Goal: Task Accomplishment & Management: Manage account settings

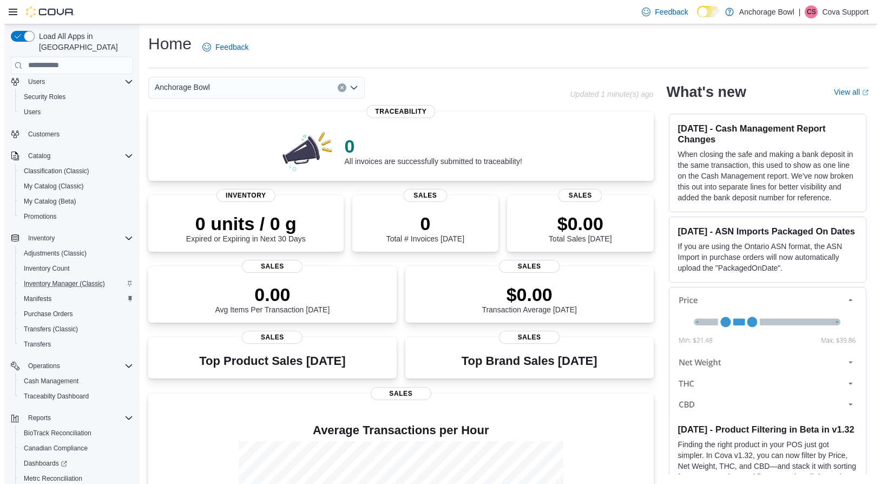
scroll to position [104, 0]
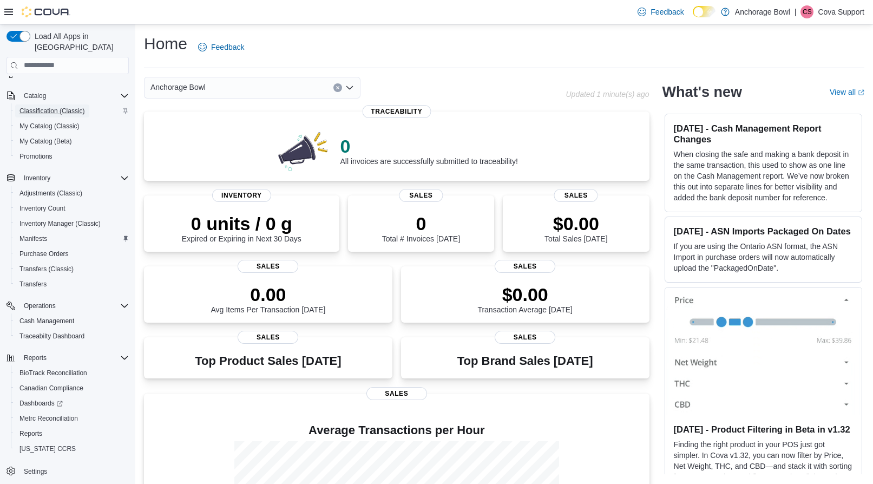
click at [61, 107] on span "Classification (Classic)" at bounding box center [51, 111] width 65 height 9
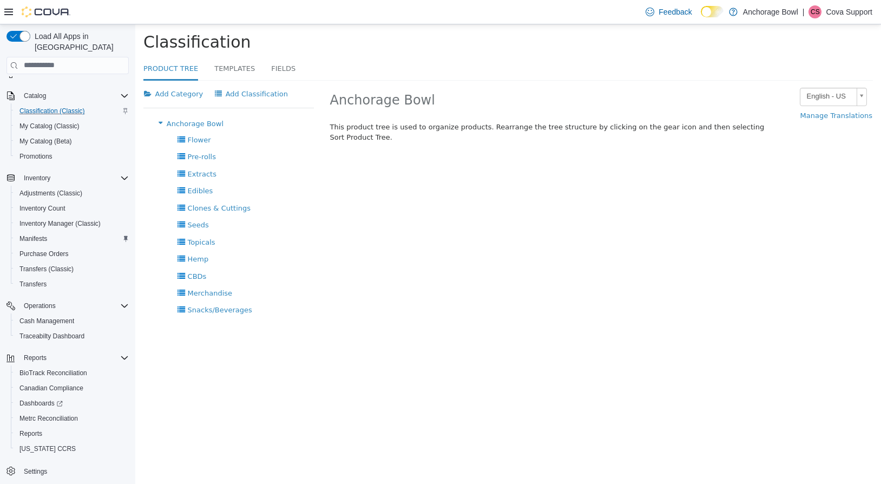
click at [49, 12] on img at bounding box center [46, 11] width 49 height 11
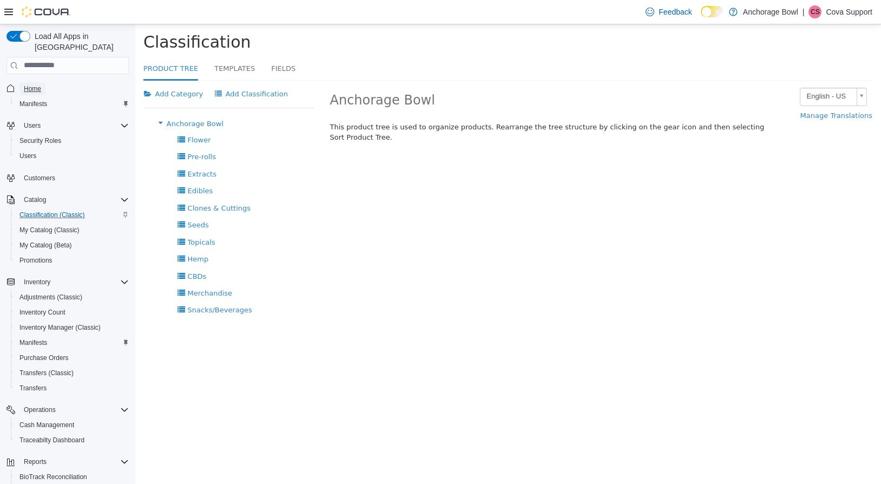
click at [37, 84] on span "Home" at bounding box center [32, 88] width 17 height 9
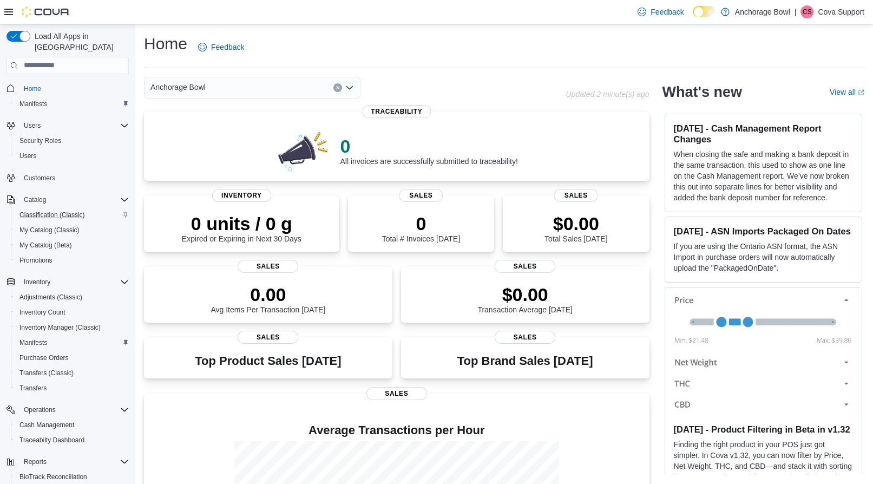
drag, startPoint x: 536, startPoint y: 51, endPoint x: 529, endPoint y: 54, distance: 7.5
click at [537, 51] on div "Home Feedback" at bounding box center [504, 47] width 720 height 28
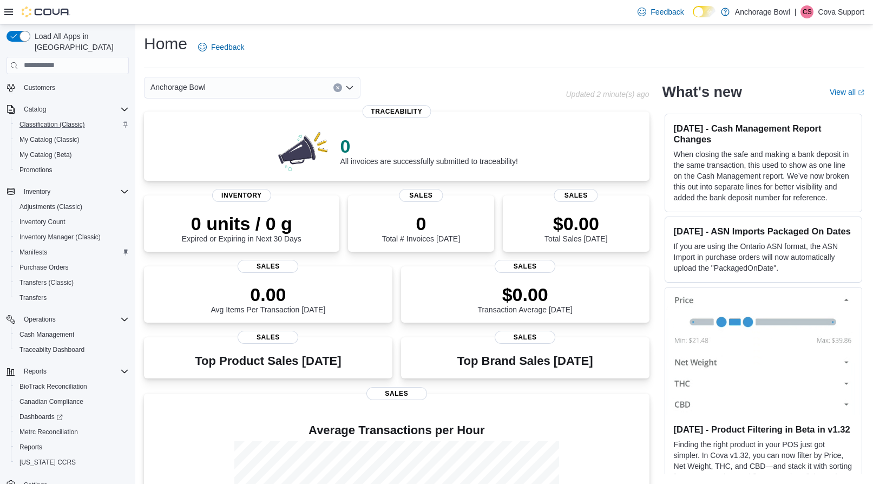
scroll to position [104, 0]
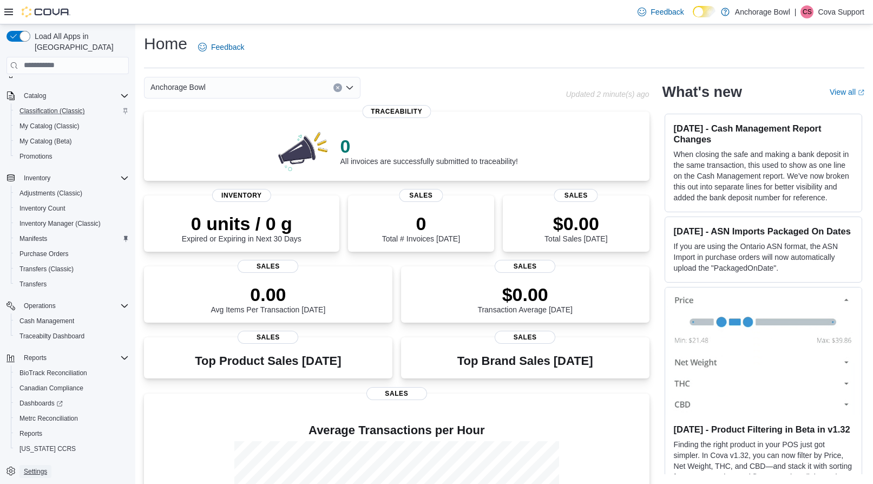
drag, startPoint x: 37, startPoint y: 461, endPoint x: 473, endPoint y: 29, distance: 614.2
click at [37, 467] on span "Settings" at bounding box center [35, 471] width 23 height 9
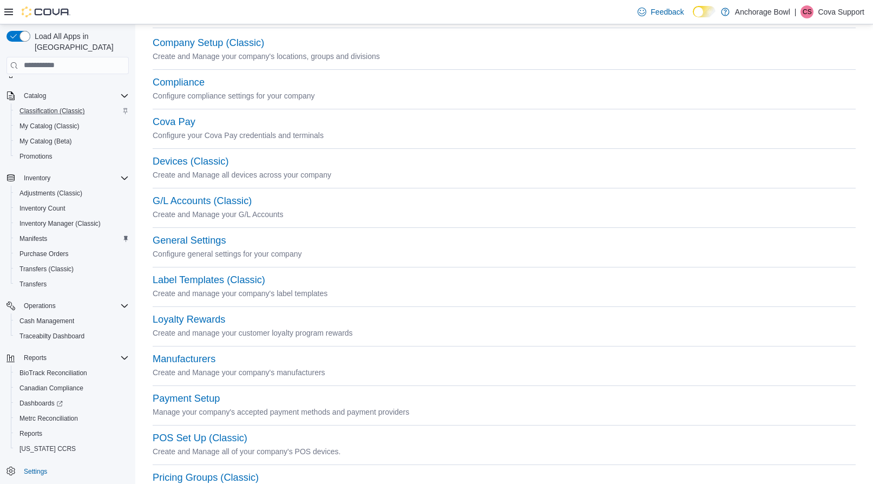
scroll to position [108, 0]
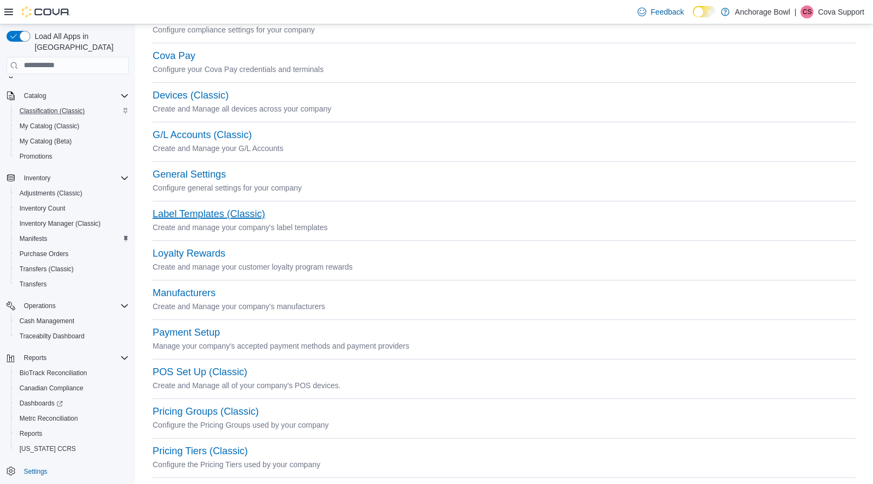
click at [210, 214] on button "Label Templates (Classic)" at bounding box center [209, 213] width 113 height 11
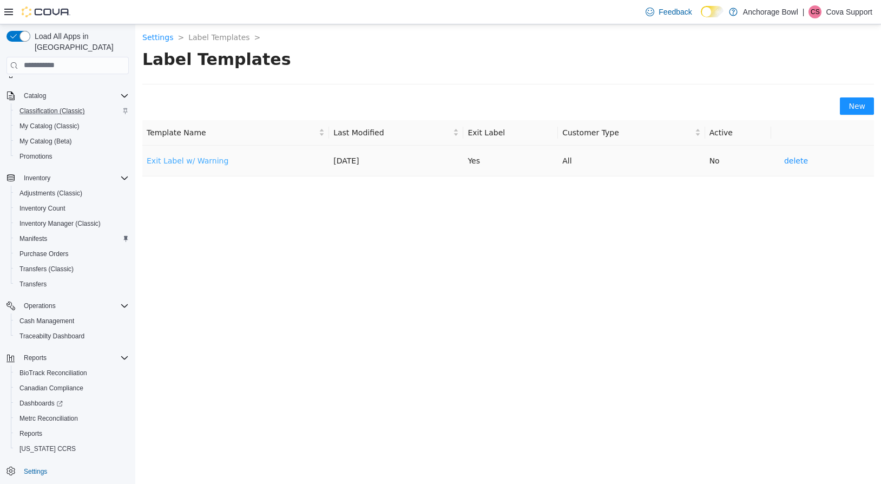
click at [192, 159] on link "Exit Label w/ Warning" at bounding box center [188, 160] width 82 height 9
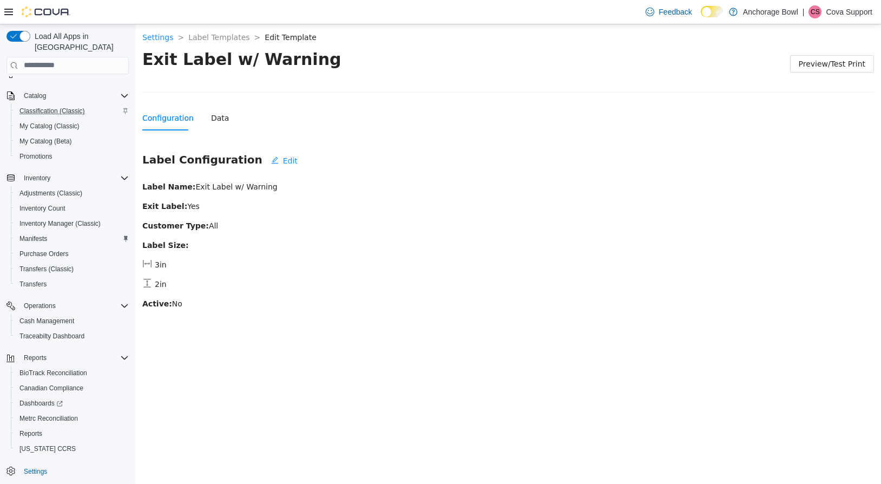
click at [203, 119] on div "Configuration Data" at bounding box center [185, 117] width 87 height 25
click at [211, 119] on div "Data" at bounding box center [220, 117] width 18 height 12
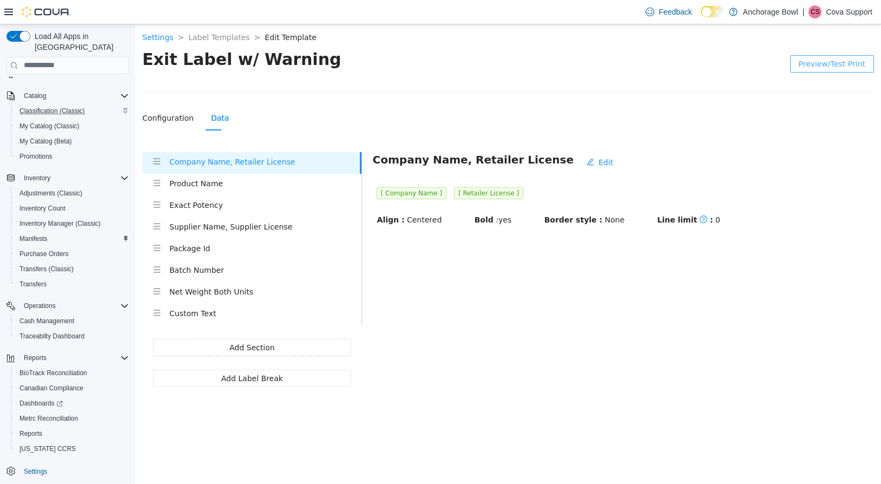
click at [818, 65] on span "Preview/Test Print" at bounding box center [832, 63] width 67 height 12
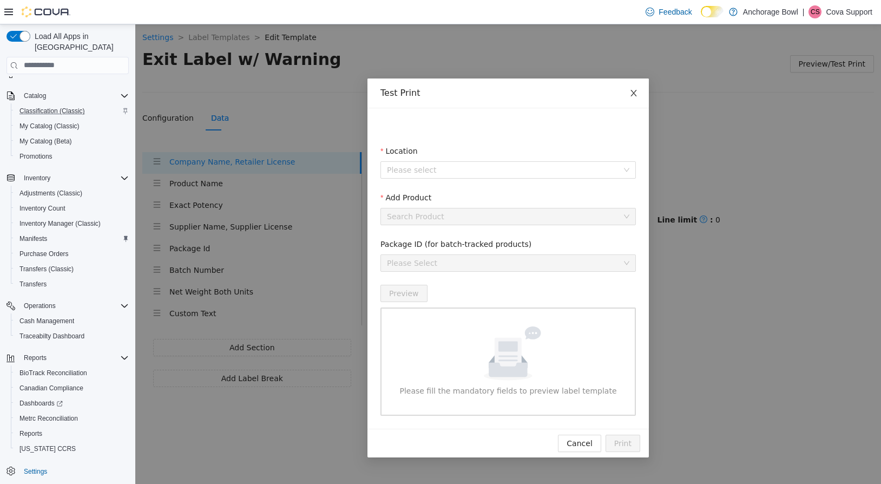
click at [635, 93] on icon "close" at bounding box center [633, 92] width 9 height 9
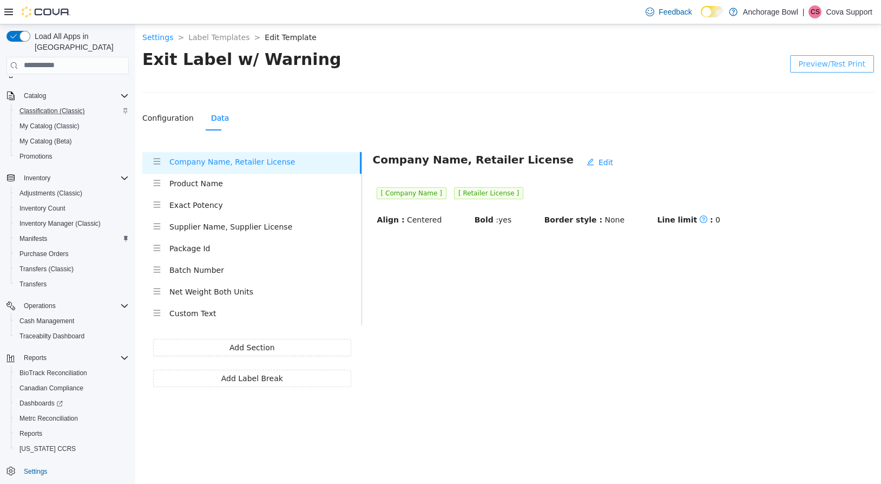
click at [194, 182] on h4 "Product Name" at bounding box center [265, 183] width 192 height 12
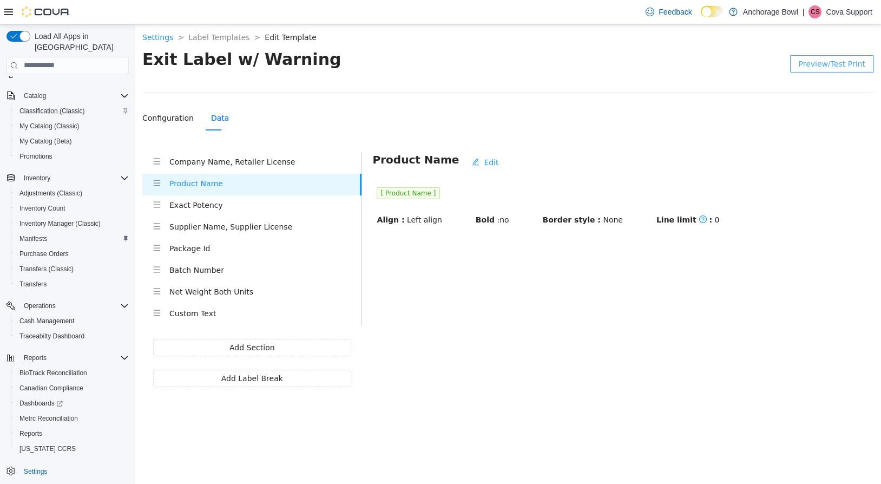
click at [200, 213] on li "Exact Potency" at bounding box center [251, 206] width 219 height 22
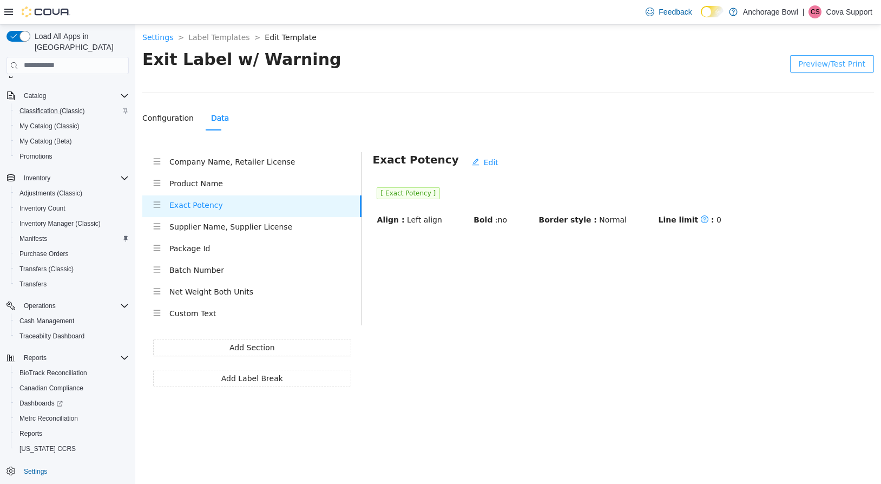
click at [201, 225] on h4 "Supplier Name, Supplier License" at bounding box center [265, 226] width 192 height 12
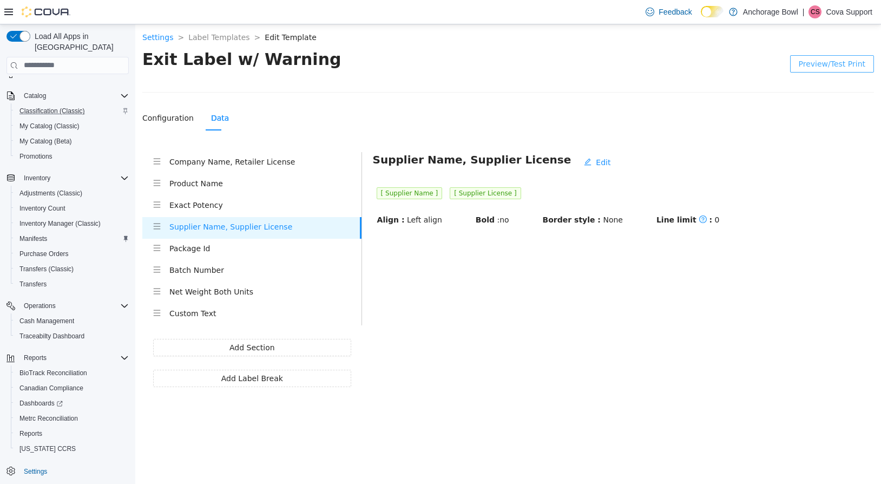
click at [203, 252] on h4 "Package Id" at bounding box center [265, 248] width 192 height 12
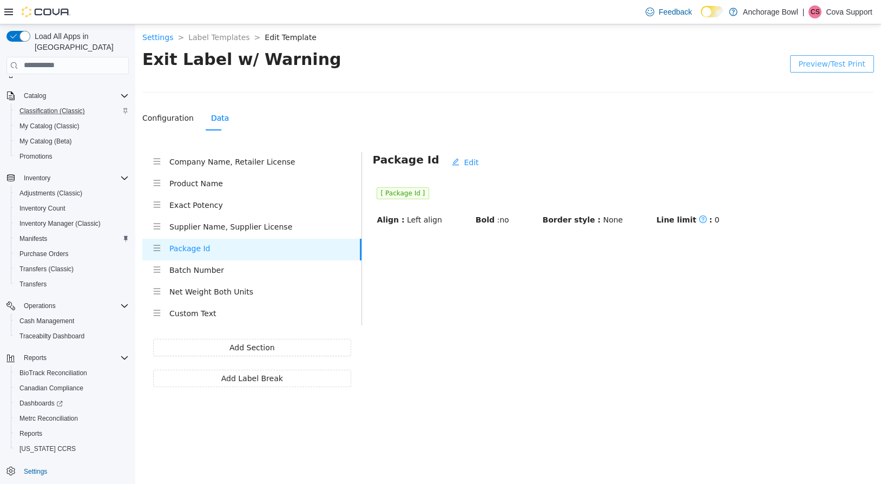
click at [207, 273] on h4 "Batch Number" at bounding box center [265, 270] width 192 height 12
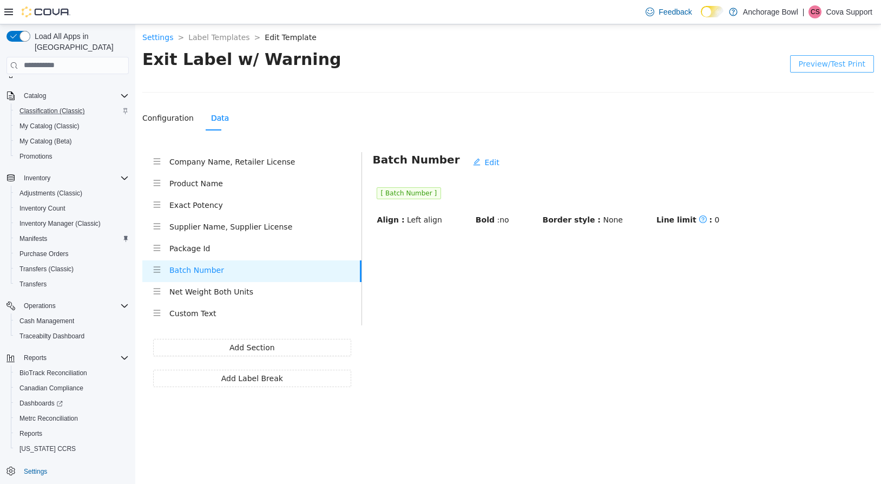
click at [202, 305] on li "Custom Text" at bounding box center [251, 314] width 219 height 22
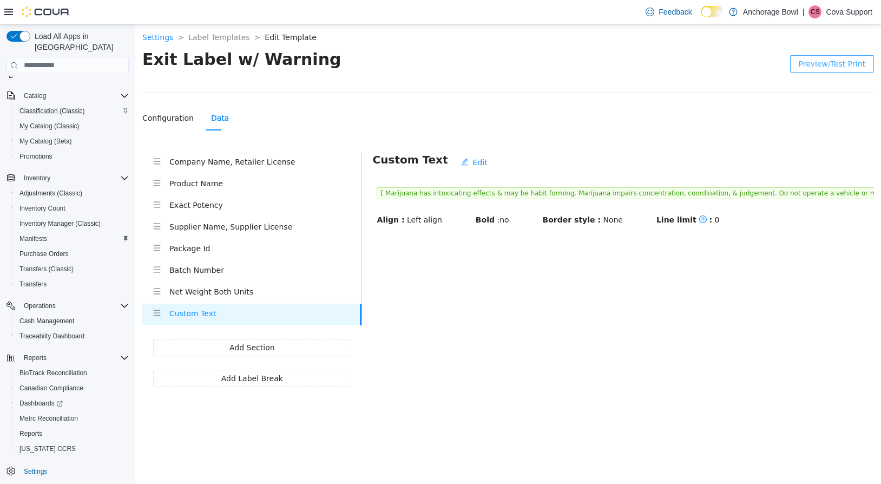
click at [198, 294] on h4 "Net Weight Both Units" at bounding box center [265, 291] width 192 height 12
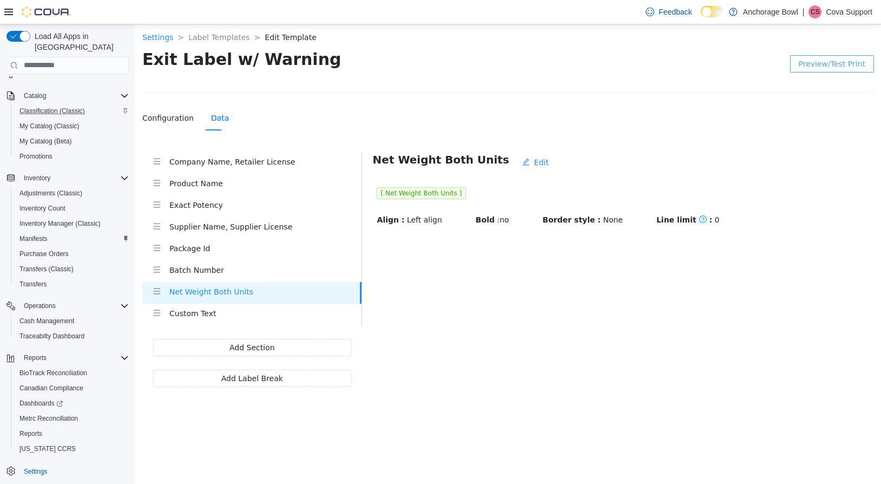
click at [191, 165] on h4 "Company Name, Retailer License" at bounding box center [265, 161] width 192 height 12
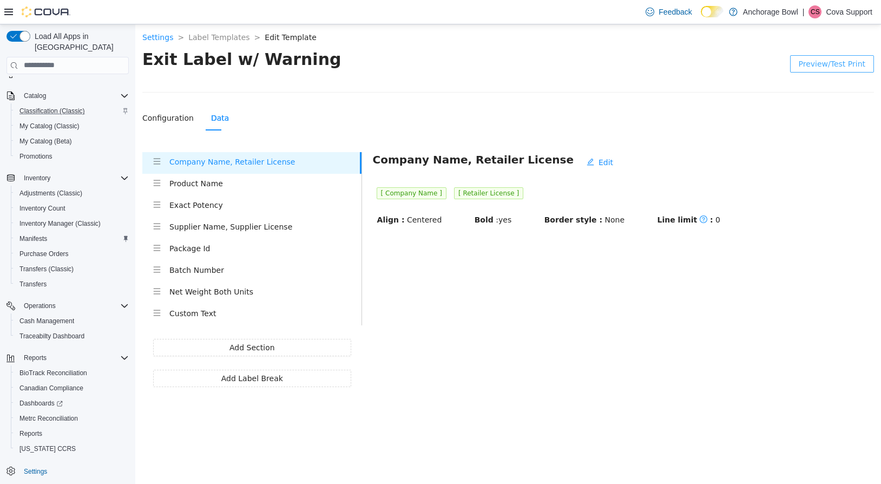
click at [227, 191] on div "Product Name" at bounding box center [265, 184] width 192 height 14
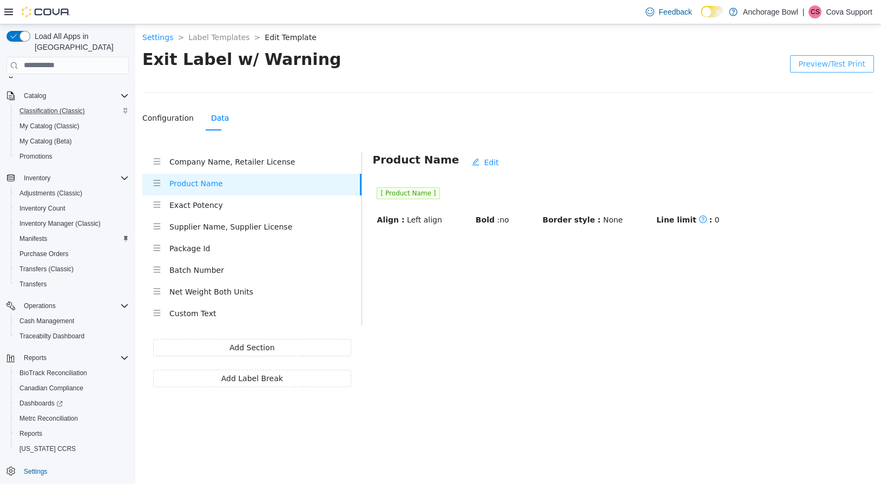
click at [244, 167] on h4 "Company Name, Retailer License" at bounding box center [265, 161] width 192 height 12
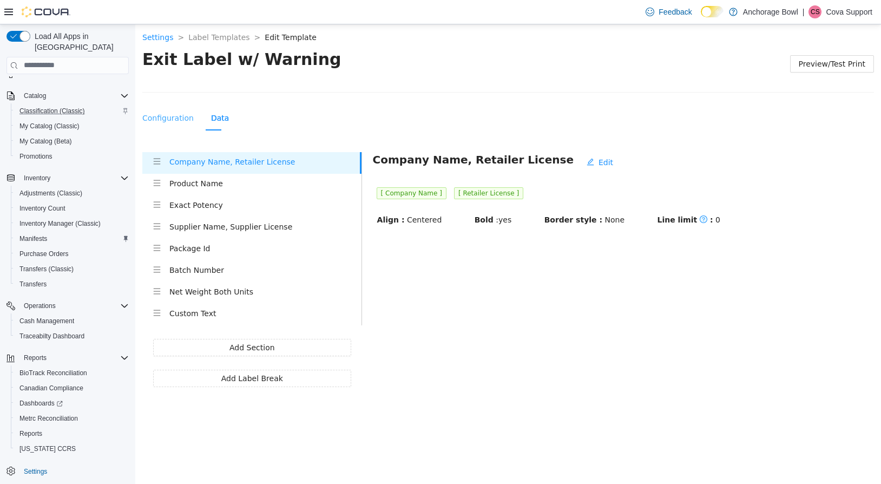
click at [161, 124] on div "Configuration" at bounding box center [167, 117] width 51 height 25
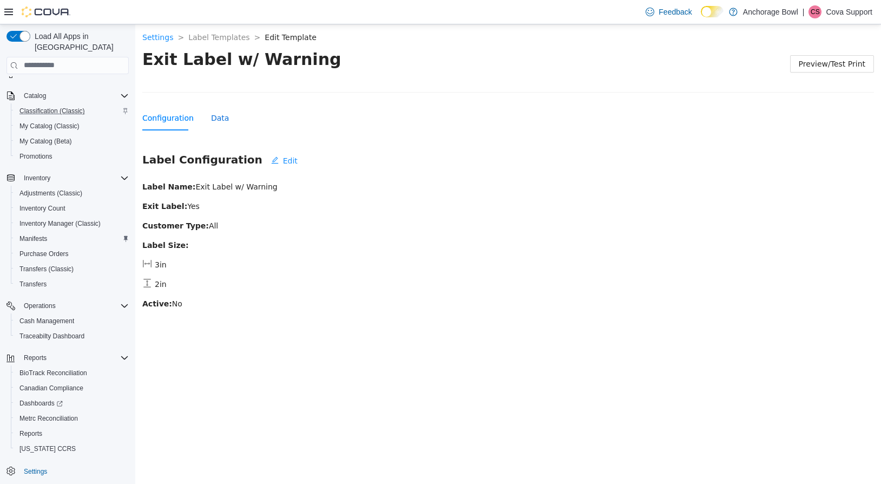
click at [212, 120] on div "Data" at bounding box center [220, 117] width 18 height 12
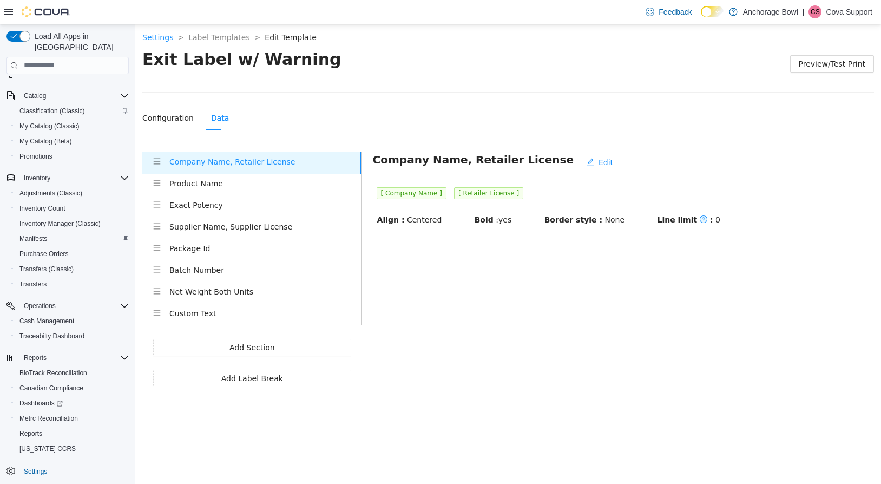
click at [204, 188] on h4 "Product Name" at bounding box center [265, 183] width 192 height 12
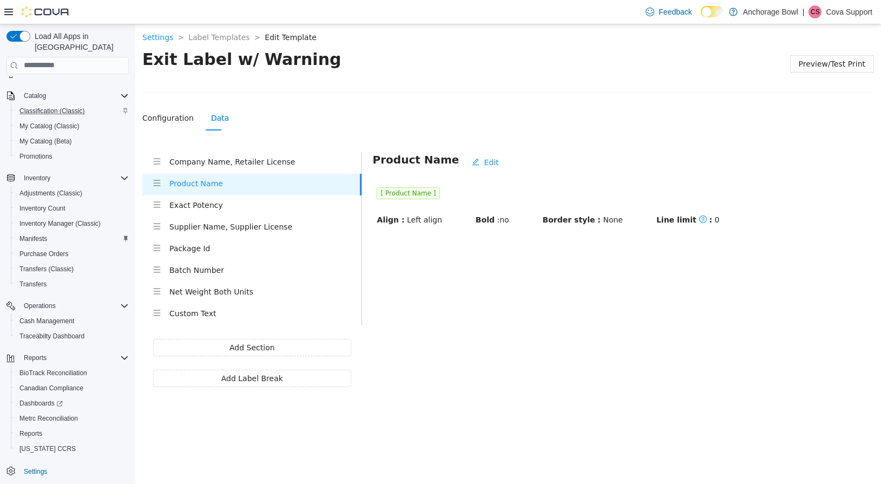
click at [202, 208] on h4 "Exact Potency" at bounding box center [265, 205] width 192 height 12
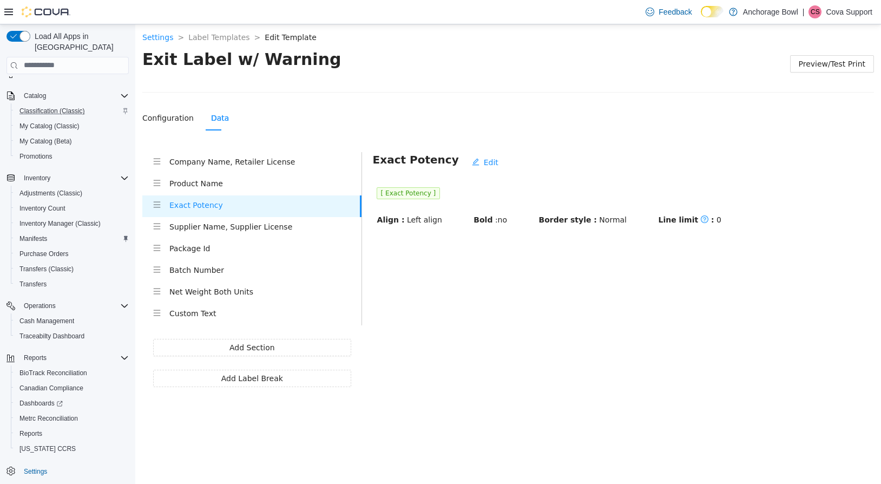
click at [208, 231] on h4 "Supplier Name, Supplier License" at bounding box center [265, 226] width 192 height 12
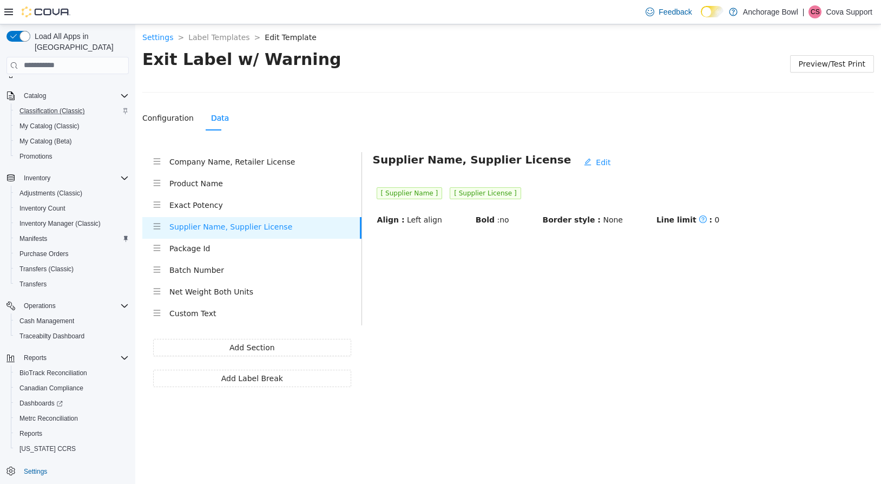
click at [202, 250] on h4 "Package Id" at bounding box center [265, 248] width 192 height 12
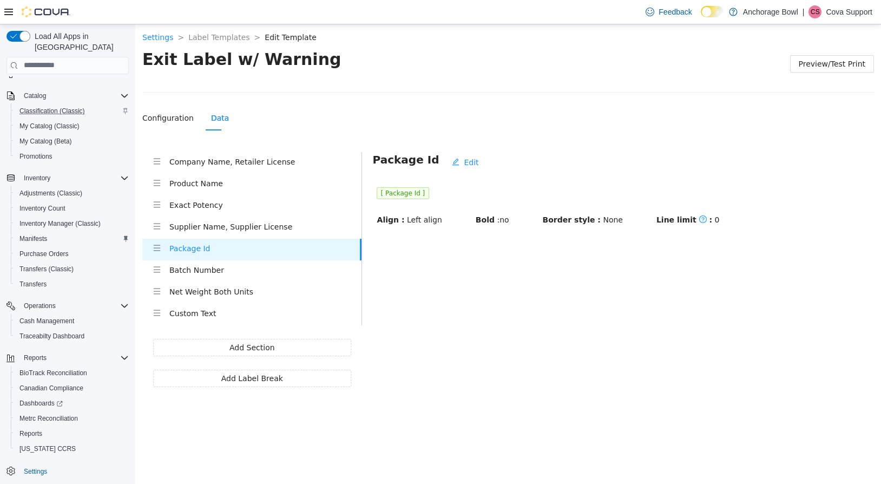
click at [206, 277] on div "Batch Number" at bounding box center [265, 271] width 192 height 14
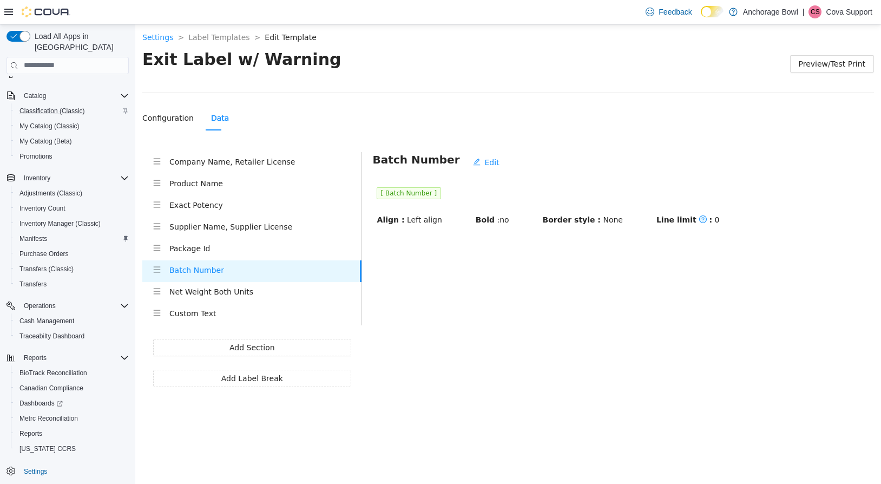
click at [207, 300] on li "Net Weight Both Units" at bounding box center [251, 292] width 219 height 22
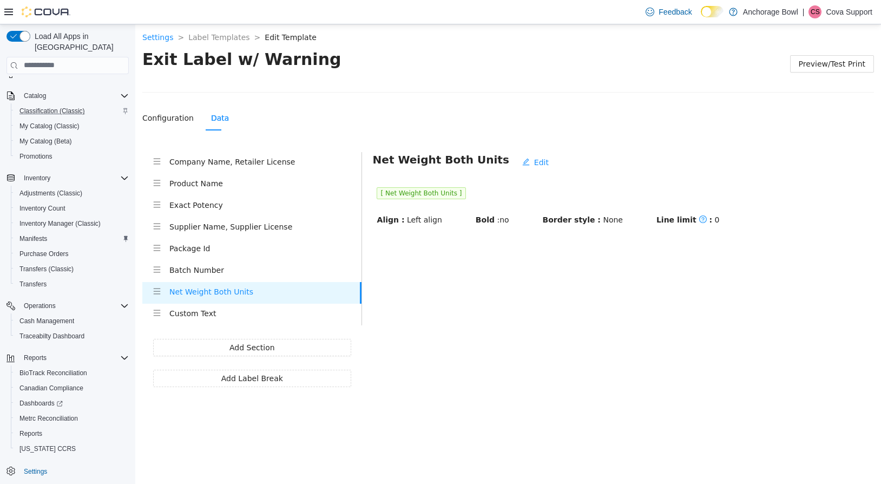
click at [206, 320] on div "Custom Text" at bounding box center [265, 314] width 192 height 14
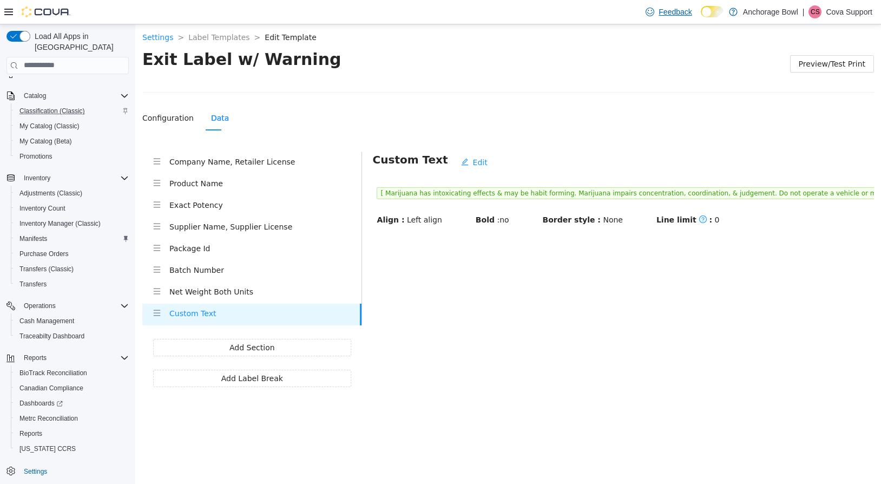
scroll to position [96, 0]
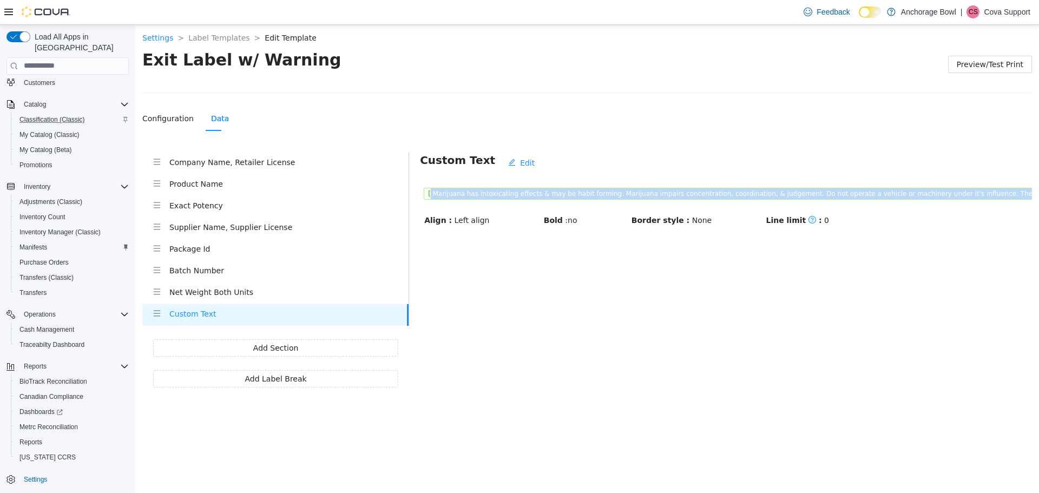
drag, startPoint x: 431, startPoint y: 191, endPoint x: 1030, endPoint y: 191, distance: 599.1
click at [881, 189] on section "Settings > Label Templates > Edit Template > Exit Label w/ Warning Preview/Test…" at bounding box center [587, 205] width 904 height 363
click at [220, 294] on h4 "Net Weight Both Units" at bounding box center [288, 292] width 239 height 12
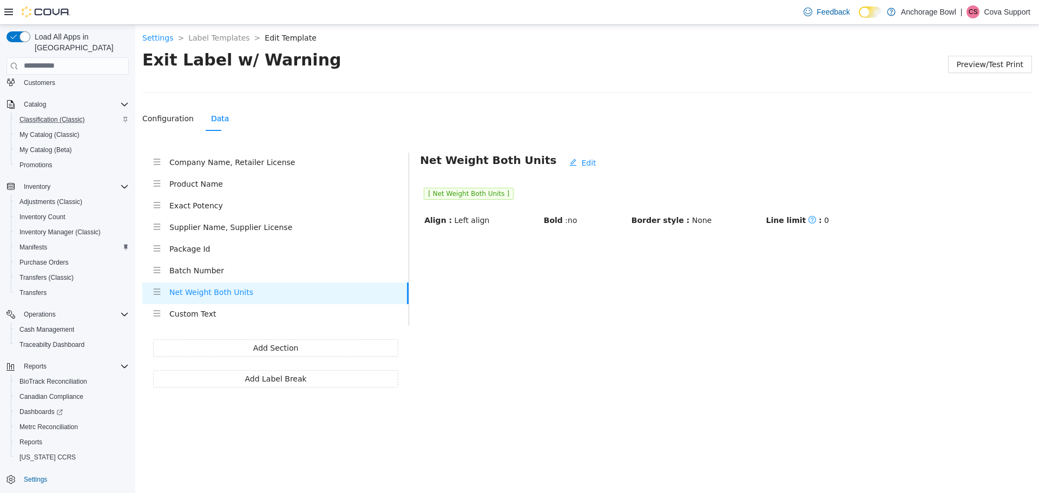
click at [215, 267] on h4 "Batch Number" at bounding box center [288, 270] width 239 height 12
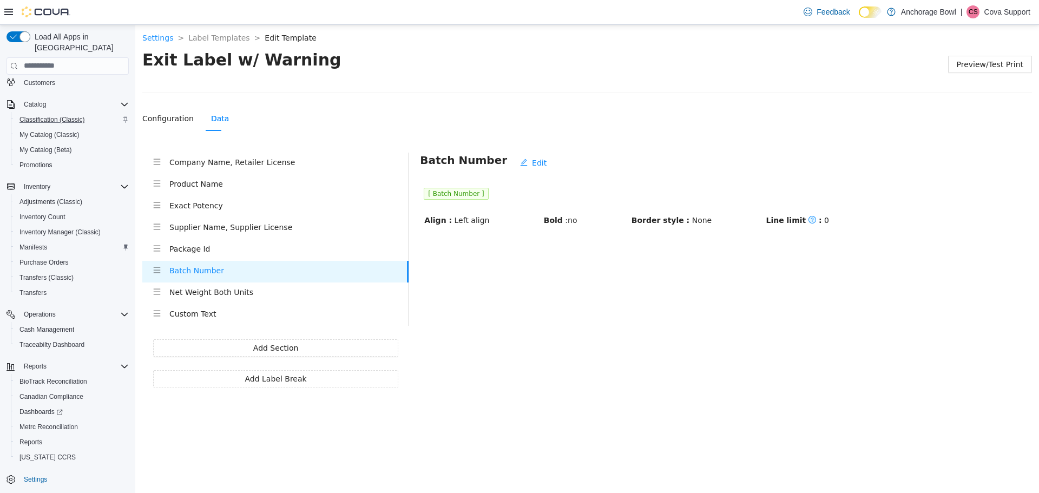
click at [209, 247] on h4 "Package Id" at bounding box center [288, 248] width 239 height 12
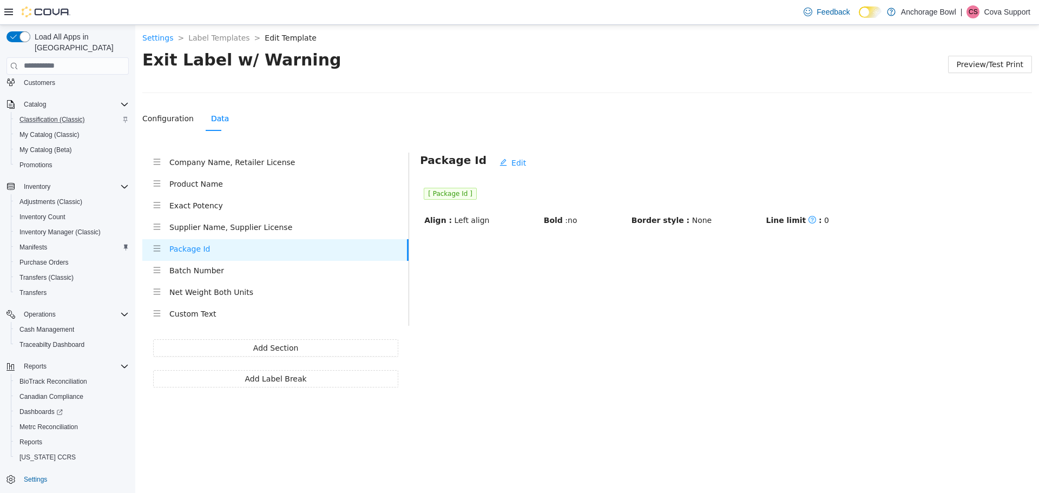
click at [203, 277] on div "Batch Number" at bounding box center [288, 271] width 239 height 14
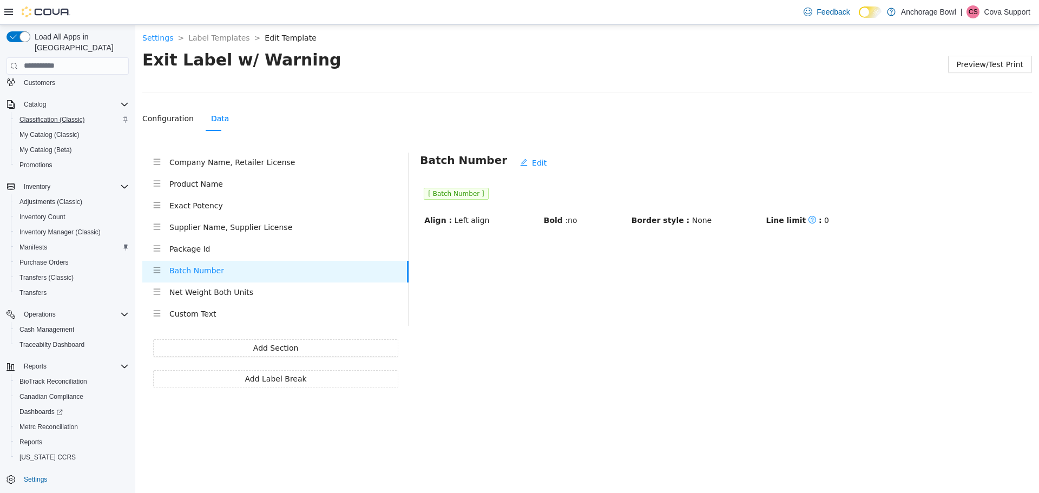
click at [202, 296] on h4 "Net Weight Both Units" at bounding box center [288, 292] width 239 height 12
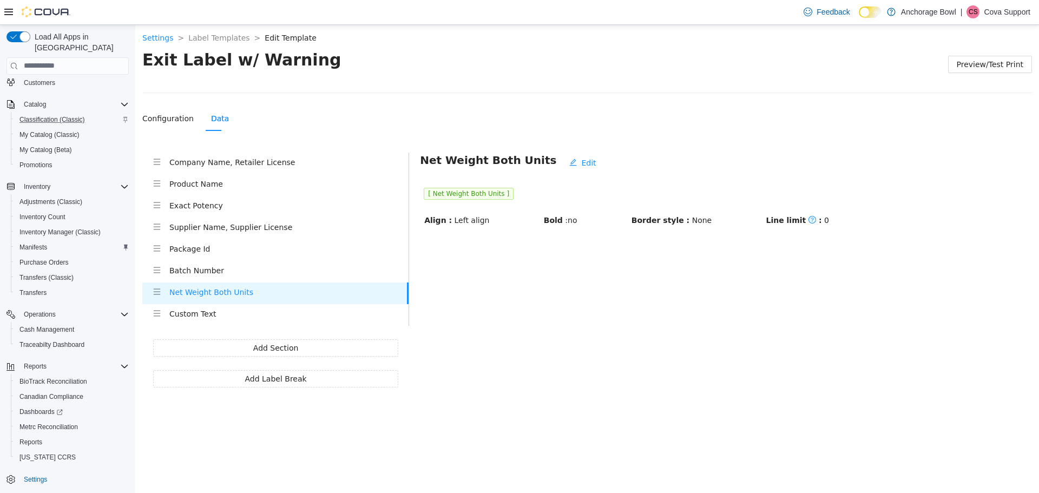
click at [196, 270] on h4 "Batch Number" at bounding box center [288, 270] width 239 height 12
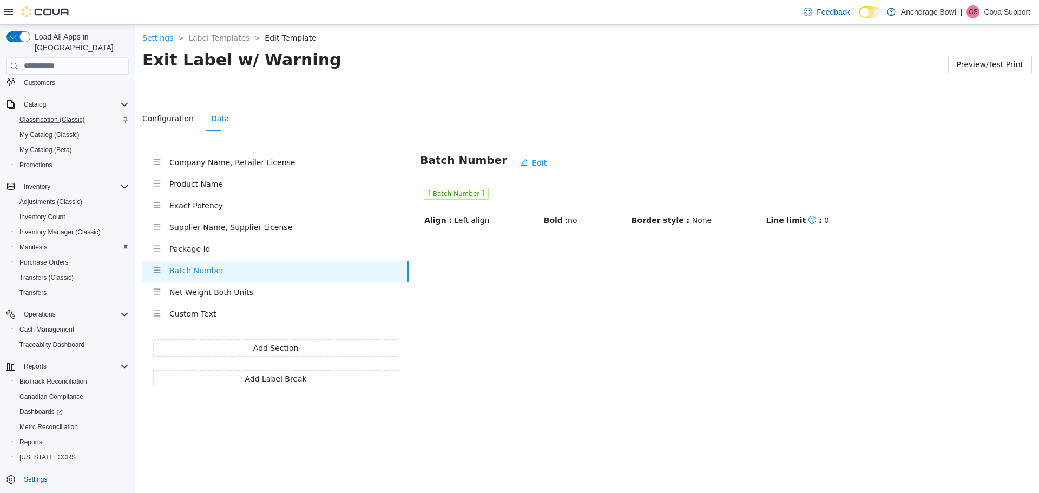
click at [196, 257] on li "Package Id" at bounding box center [275, 250] width 266 height 22
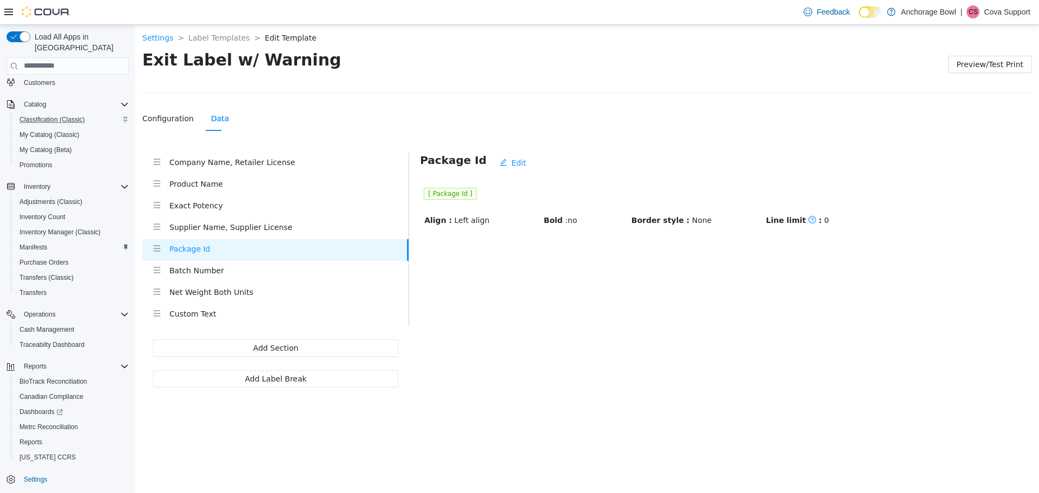
click at [200, 228] on h4 "Supplier Name, Supplier License" at bounding box center [288, 227] width 239 height 12
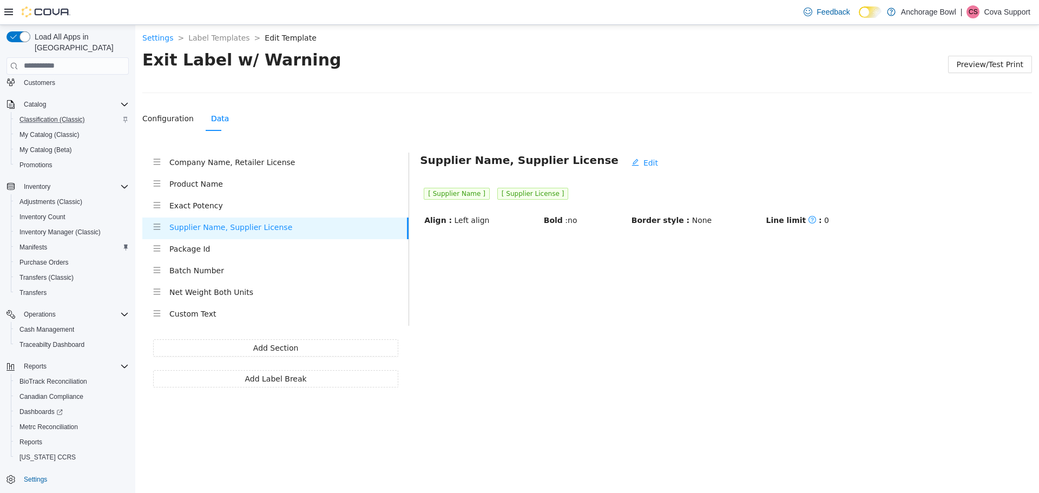
click at [200, 169] on div "Company Name, Retailer License" at bounding box center [288, 163] width 239 height 14
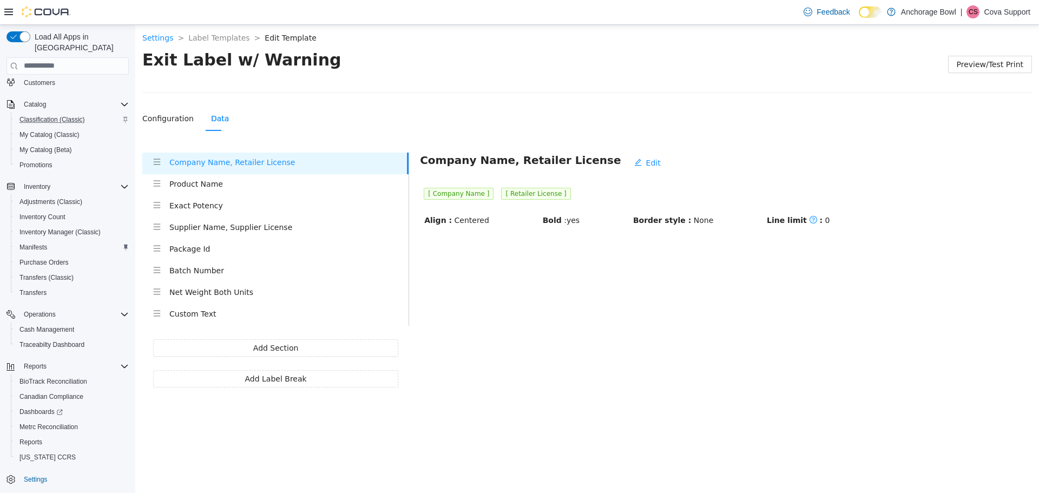
click at [199, 185] on h4 "Product Name" at bounding box center [288, 184] width 239 height 12
